Goal: Information Seeking & Learning: Learn about a topic

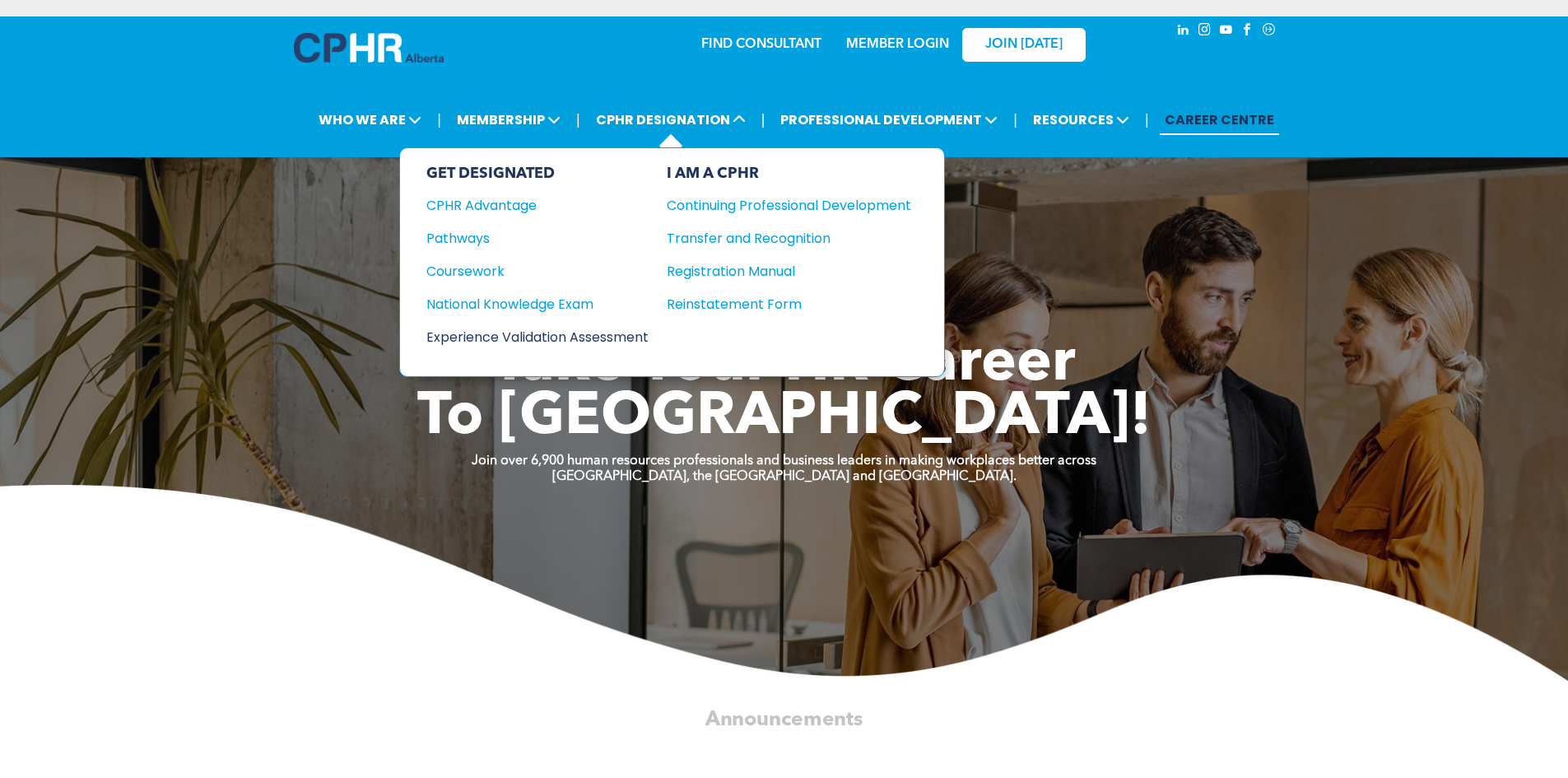
click at [553, 341] on div "Experience Validation Assessment" at bounding box center [526, 337] width 200 height 21
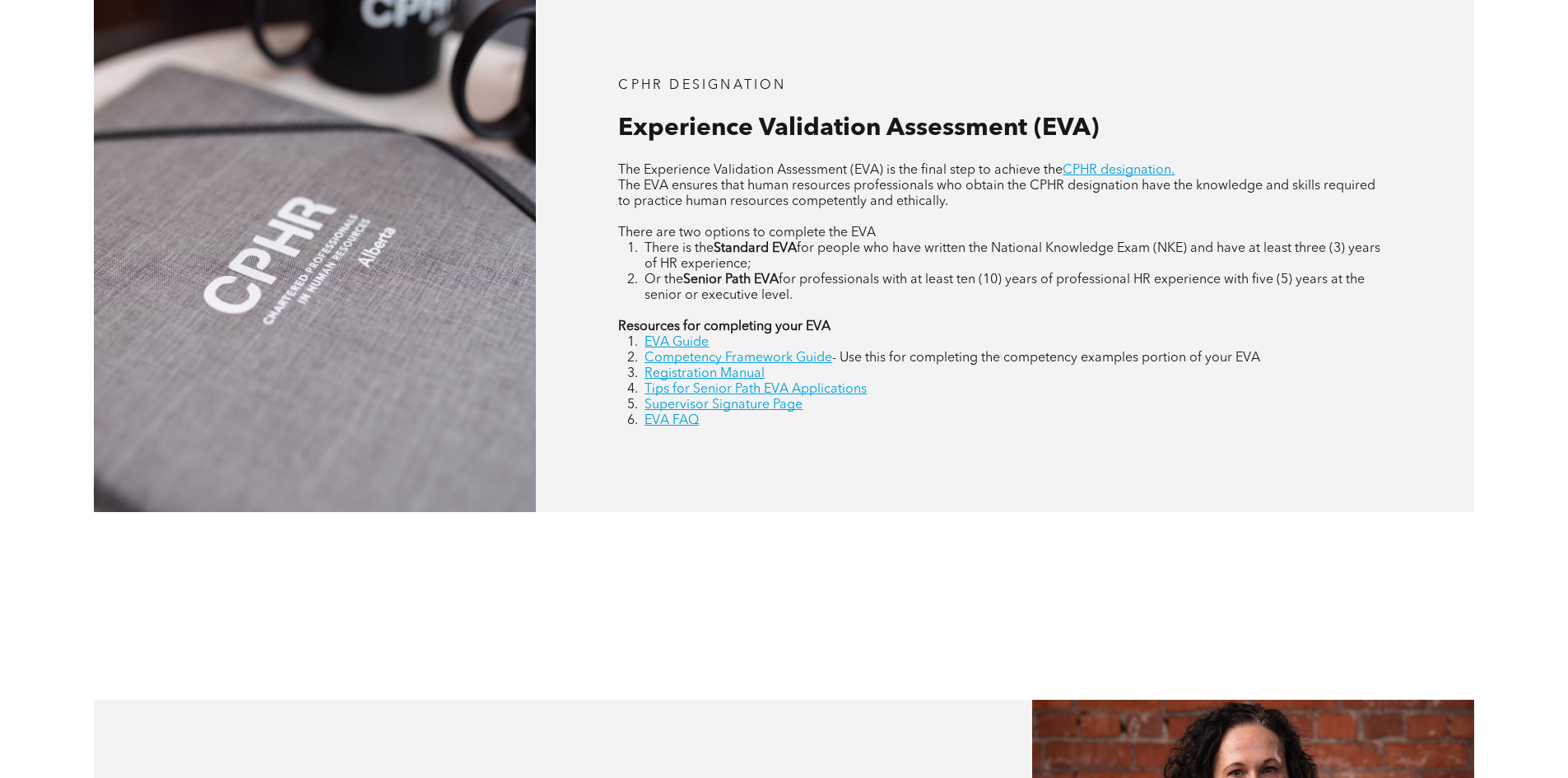
scroll to position [906, 0]
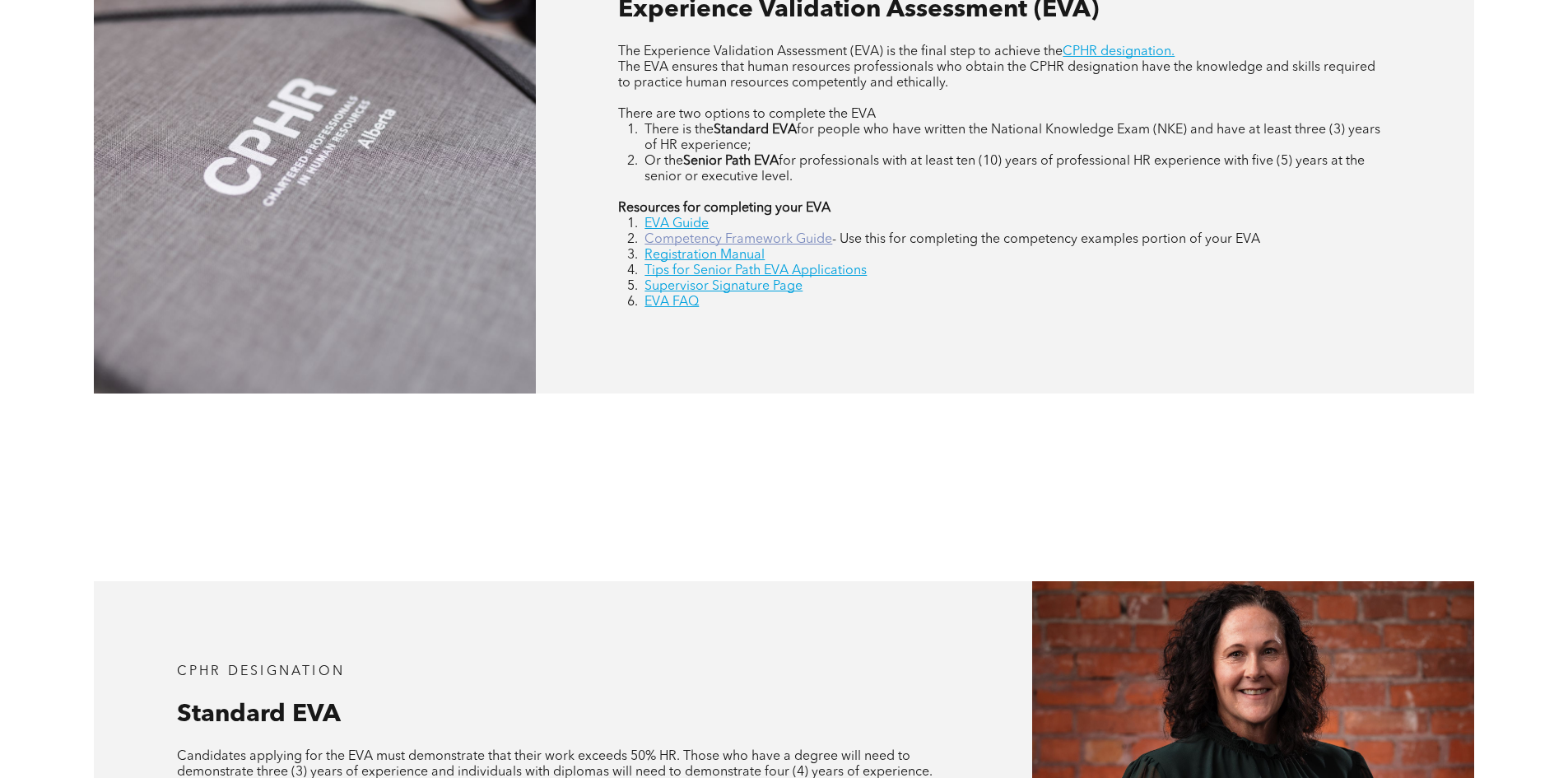
click at [739, 238] on link "Competency Framework Guide" at bounding box center [738, 240] width 187 height 13
